Goal: Task Accomplishment & Management: Complete application form

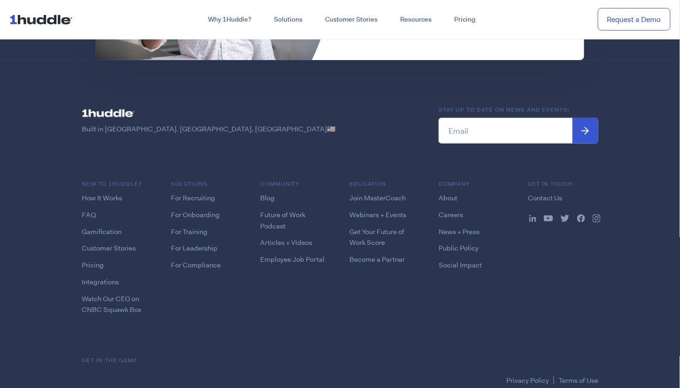
scroll to position [2459, 0]
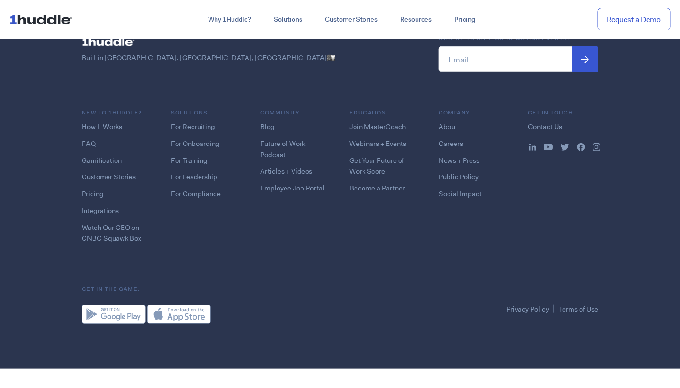
click at [455, 146] on li "Careers" at bounding box center [474, 143] width 70 height 11
click at [453, 140] on link "Careers" at bounding box center [451, 143] width 24 height 9
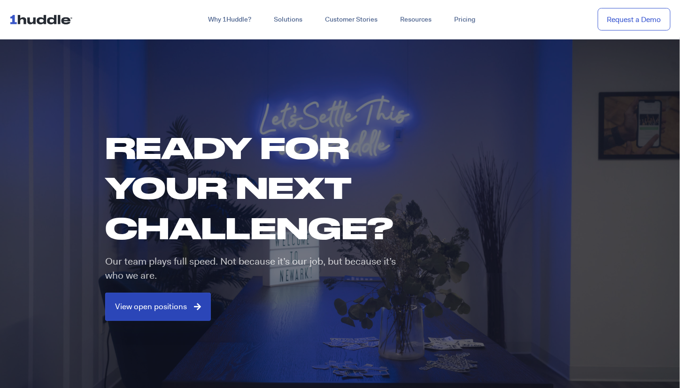
click at [192, 300] on link "View open positions" at bounding box center [158, 307] width 106 height 28
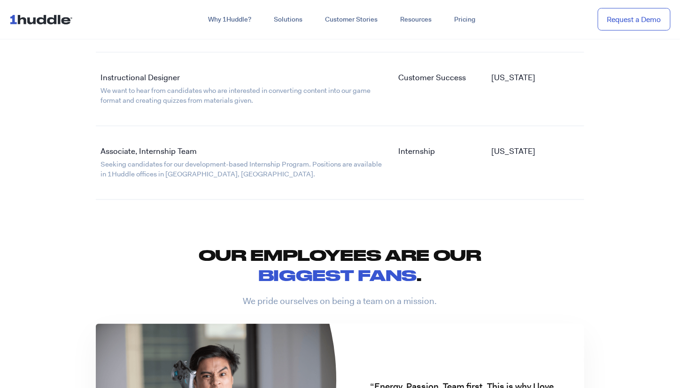
scroll to position [1960, 0]
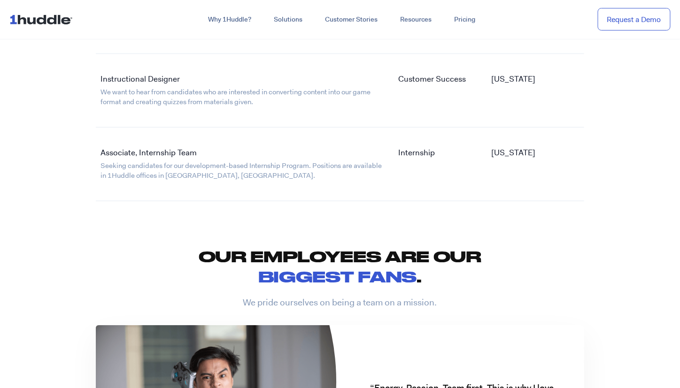
click at [154, 149] on link "Associate, Internship Team" at bounding box center [148, 152] width 96 height 10
